Goal: Complete application form: Complete application form

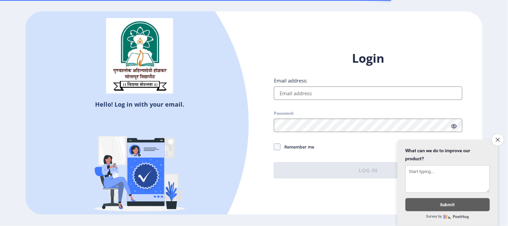
click at [307, 88] on input "Email address:" at bounding box center [368, 92] width 189 height 13
click at [307, 92] on input "Email address:" at bounding box center [368, 92] width 189 height 13
click at [500, 137] on icon "Close survey" at bounding box center [498, 139] width 4 height 4
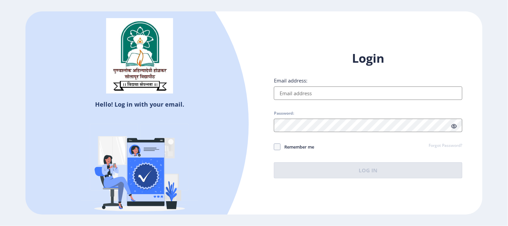
click at [330, 96] on input "Email address:" at bounding box center [368, 92] width 189 height 13
type input "[EMAIL_ADDRESS][DOMAIN_NAME]"
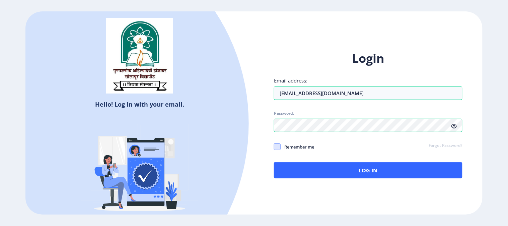
click at [279, 146] on span at bounding box center [277, 146] width 7 height 7
click at [274, 147] on input "Remember me" at bounding box center [274, 147] width 0 height 0
checkbox input "true"
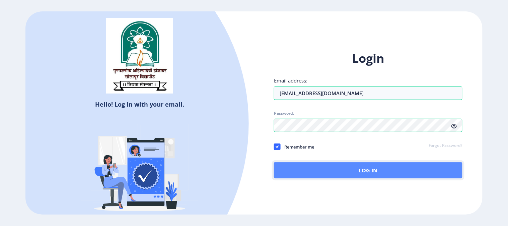
click at [334, 172] on button "Log In" at bounding box center [368, 170] width 189 height 16
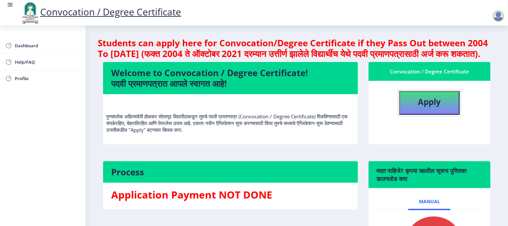
click at [426, 115] on button "Apply" at bounding box center [430, 102] width 60 height 23
select select
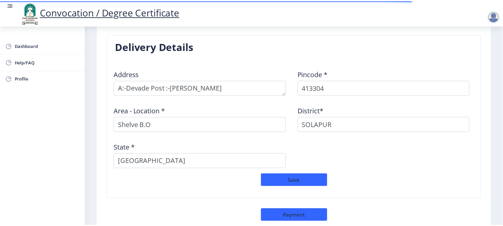
scroll to position [578, 0]
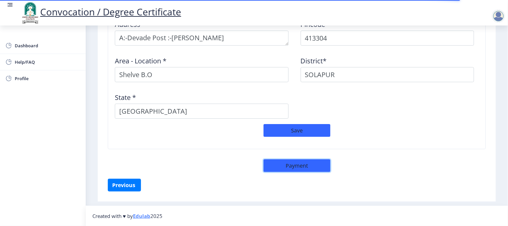
click at [300, 164] on button "Payment" at bounding box center [297, 165] width 67 height 13
select select "sealed"
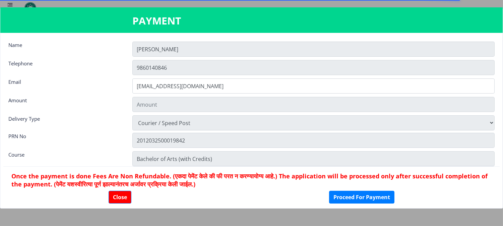
scroll to position [577, 0]
type input "1885"
click at [386, 195] on button "Proceed For Payment" at bounding box center [361, 197] width 65 height 13
click at [375, 198] on button "Proceed For Payment" at bounding box center [361, 197] width 65 height 13
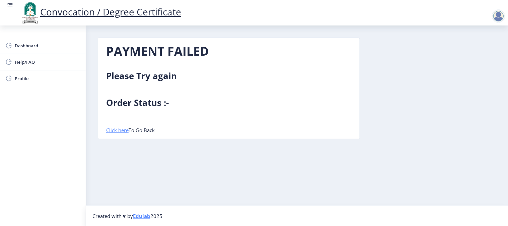
click at [121, 131] on link "Click here" at bounding box center [117, 130] width 22 height 7
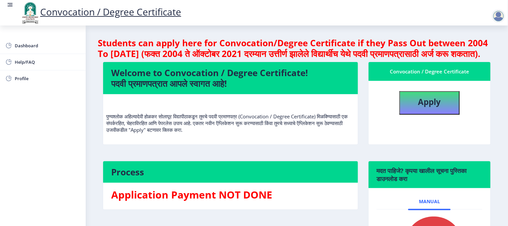
click at [406, 75] on div "Convocation / Degree Certificate" at bounding box center [430, 71] width 106 height 8
click at [25, 75] on span "Profile" at bounding box center [48, 78] width 66 height 8
select select
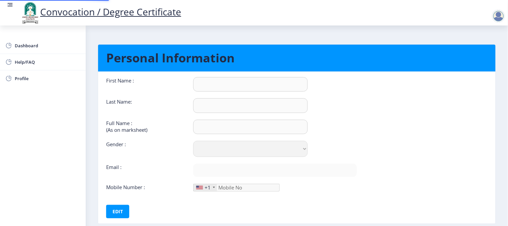
type input "[PERSON_NAME]"
type input "DORALE"
type input "[PERSON_NAME] MARUTI"
select select "[DEMOGRAPHIC_DATA]"
type input "[EMAIL_ADDRESS][DOMAIN_NAME]"
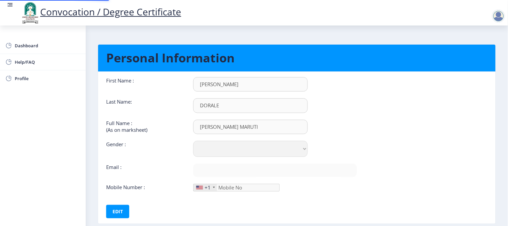
type input "9860140846"
click at [14, 44] on link "Dashboard" at bounding box center [43, 46] width 86 height 16
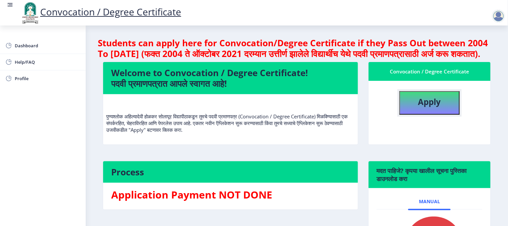
click at [430, 107] on b "Apply" at bounding box center [429, 101] width 23 height 11
select select
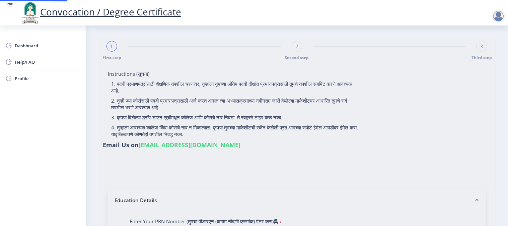
type input "[PERSON_NAME] MARUTI"
type input "BHAMABAI"
type input "2012032500019842"
select select "Regular"
select select "2015"
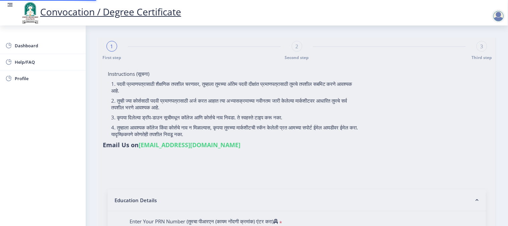
select select "March"
select select "FIRST CLASS"
type input "112794"
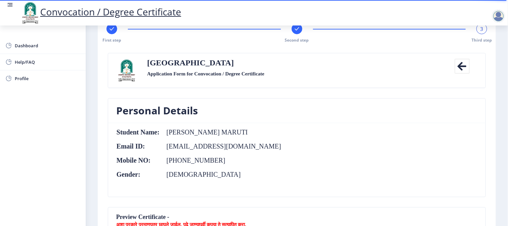
scroll to position [37, 0]
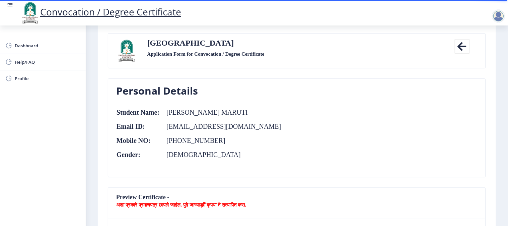
click at [465, 46] on icon at bounding box center [462, 46] width 15 height 15
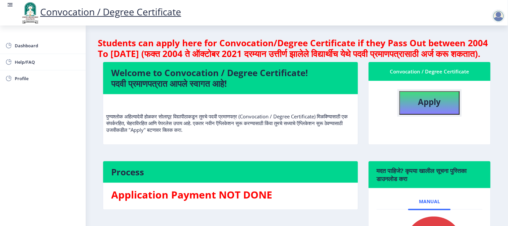
click at [430, 107] on b "Apply" at bounding box center [429, 101] width 23 height 11
select select
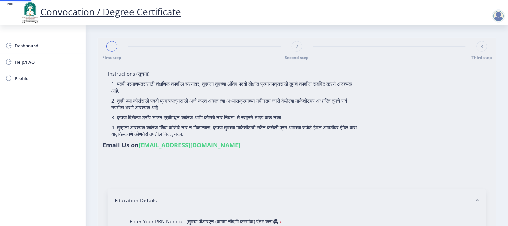
type input "[PERSON_NAME] MARUTI"
type input "BHAMABAI"
type input "2012032500019842"
select select "Regular"
select select "2015"
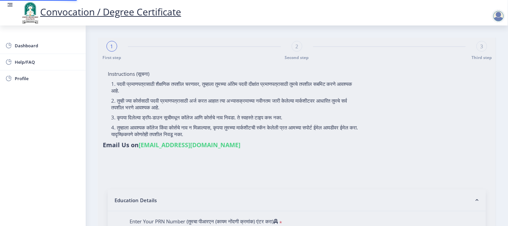
select select "March"
select select "FIRST CLASS"
type input "112794"
select select "English"
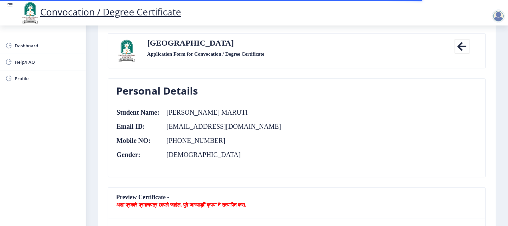
scroll to position [149, 0]
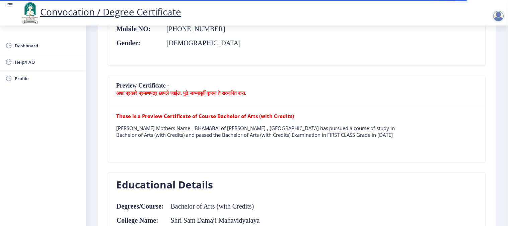
click at [272, 115] on b "These is a Preview Certificate of Course Bachelor of Arts (with Credits)" at bounding box center [205, 116] width 178 height 7
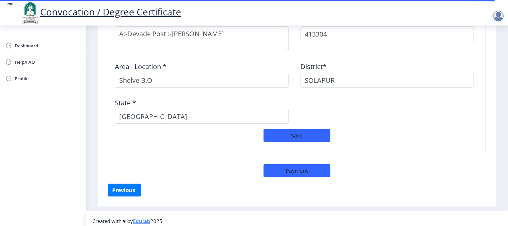
scroll to position [587, 0]
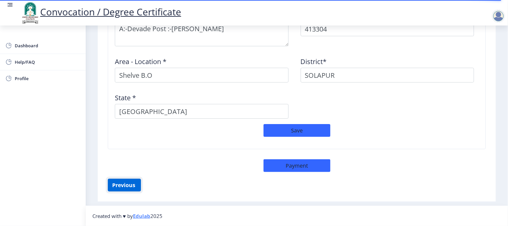
click at [132, 185] on button "Previous ‍" at bounding box center [124, 185] width 33 height 13
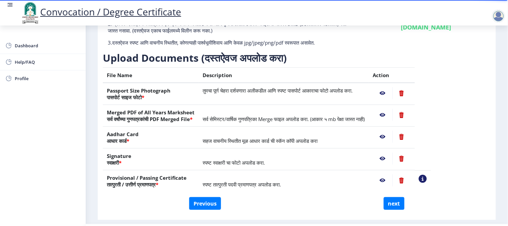
scroll to position [74, 0]
click at [194, 209] on button "Previous" at bounding box center [205, 203] width 32 height 13
select select "Regular"
select select "English"
select select "2015"
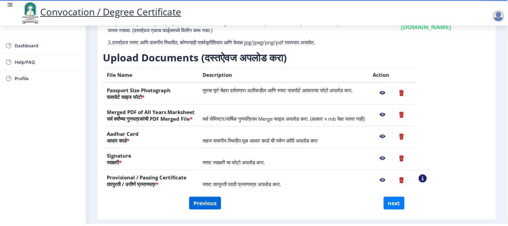
select select "March"
select select "FIRST CLASS"
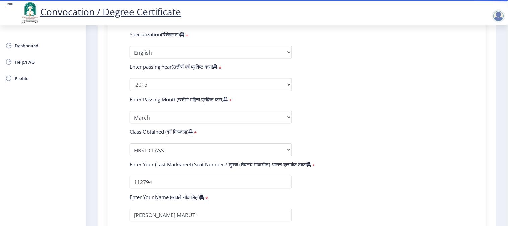
scroll to position [409, 0]
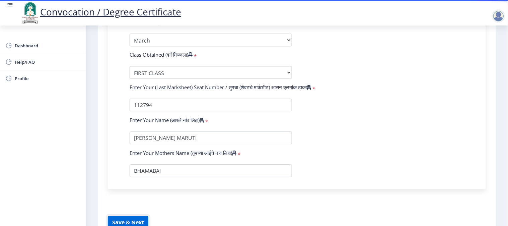
click at [133, 216] on button "Save & Next" at bounding box center [128, 222] width 41 height 13
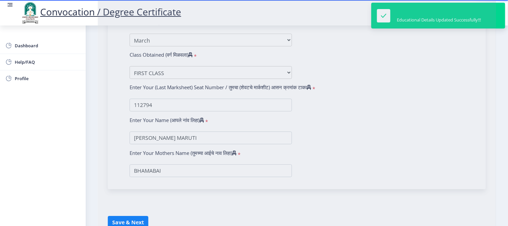
select select
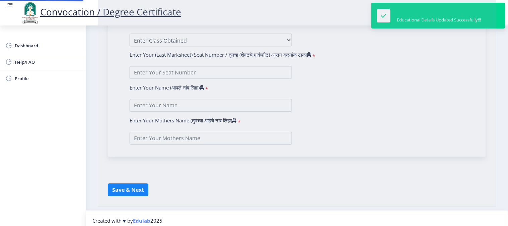
type input "DORALE UJWALA MARUTI"
type input "BHAMABAI"
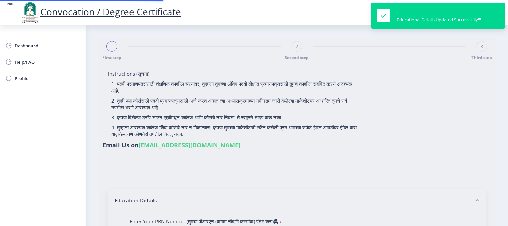
type input "2012032500019842"
select select "Regular"
select select "2015"
select select "March"
select select "FIRST CLASS"
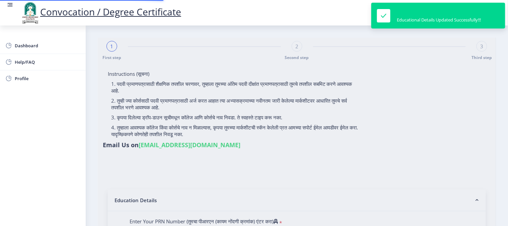
type input "112794"
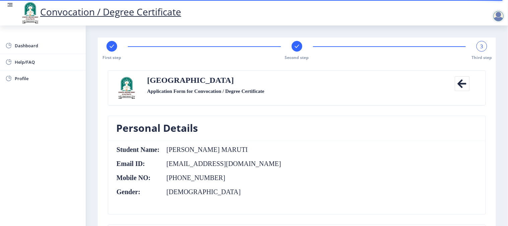
click at [462, 84] on icon at bounding box center [462, 83] width 15 height 15
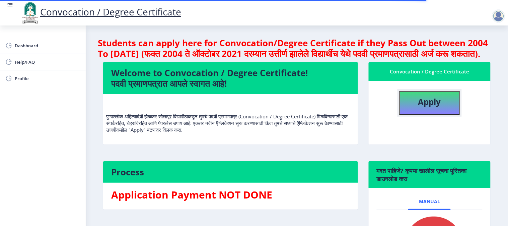
click at [410, 112] on button "Apply" at bounding box center [430, 102] width 60 height 23
select select
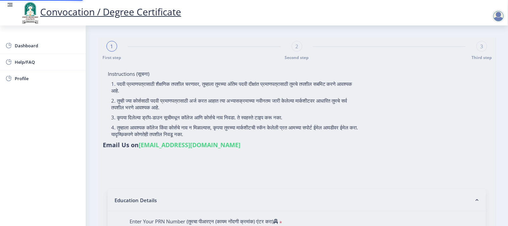
type input "DORALE UJWALA MARUTI"
type input "BHAMABAI"
type input "2012032500019842"
select select "Regular"
select select "2015"
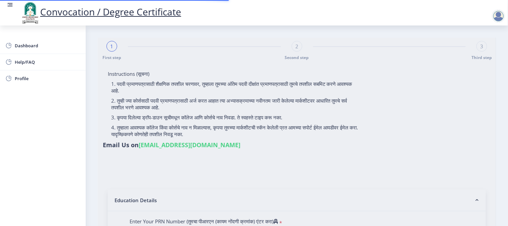
select select "March"
select select "FIRST CLASS"
type input "112794"
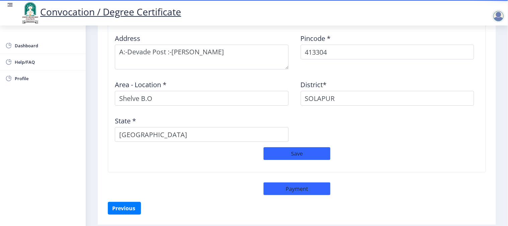
scroll to position [558, 0]
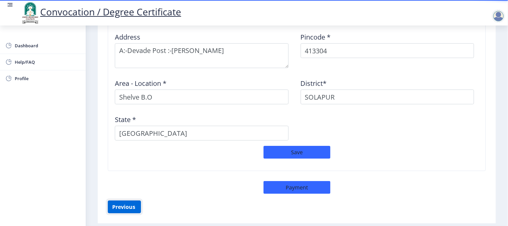
click at [132, 213] on button "Previous ‍" at bounding box center [124, 206] width 33 height 13
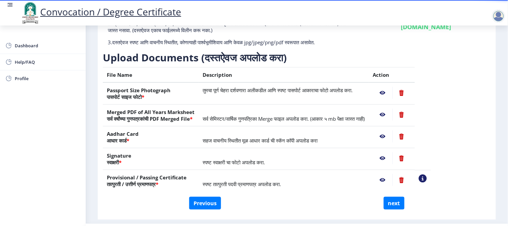
scroll to position [99, 0]
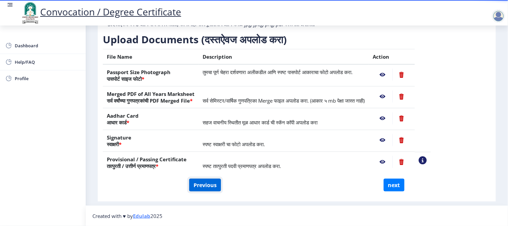
click at [210, 185] on button "Previous" at bounding box center [205, 185] width 32 height 13
select select "Regular"
select select "English"
select select "2015"
select select "March"
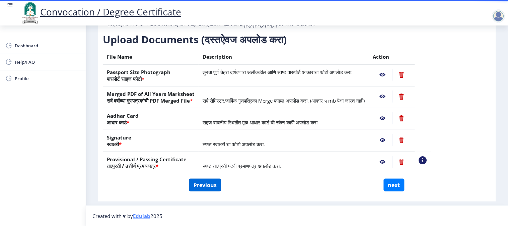
select select "FIRST CLASS"
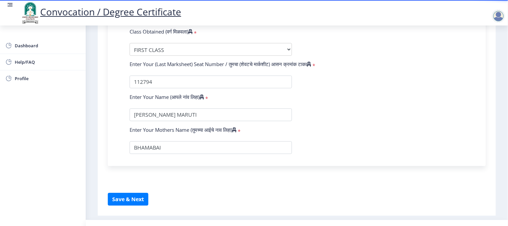
scroll to position [436, 0]
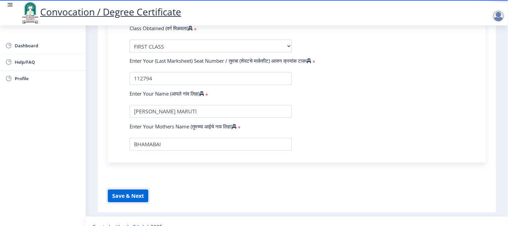
click at [130, 189] on button "Save & Next" at bounding box center [128, 195] width 41 height 13
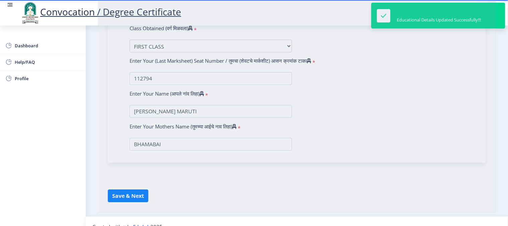
select select
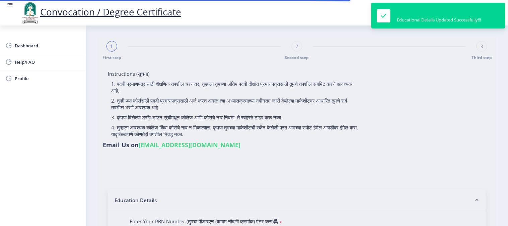
type input "2012032500019842"
select select "Regular"
select select "2015"
select select "March"
select select "FIRST CLASS"
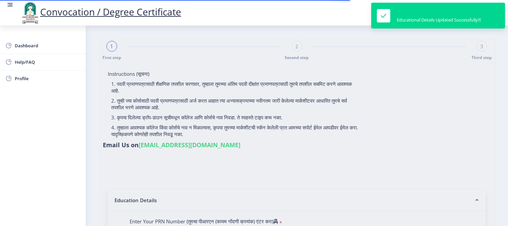
type input "112794"
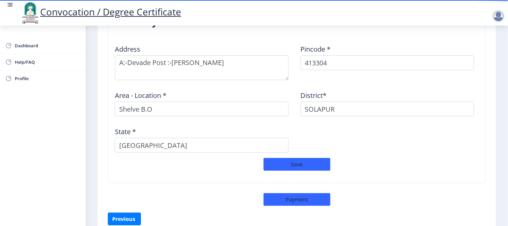
scroll to position [587, 0]
